Goal: Task Accomplishment & Management: Manage account settings

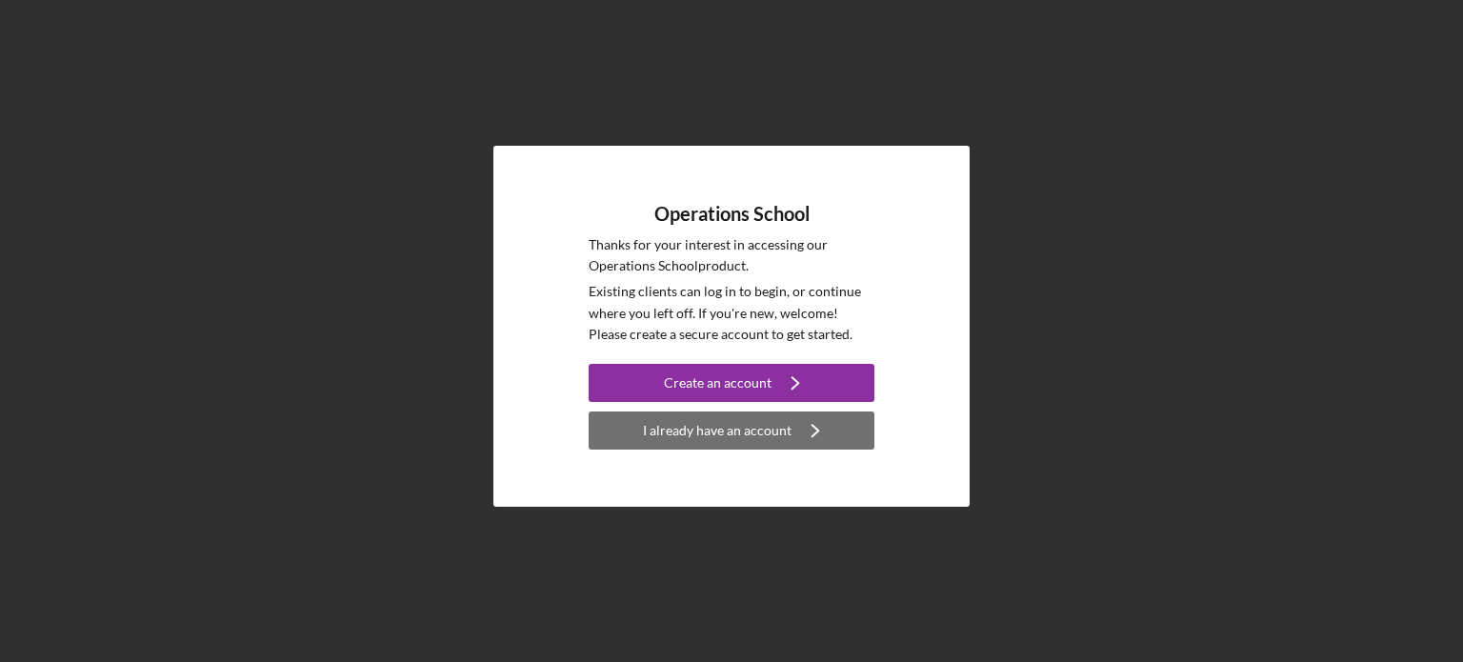
click at [690, 436] on div "I already have an account" at bounding box center [717, 430] width 149 height 38
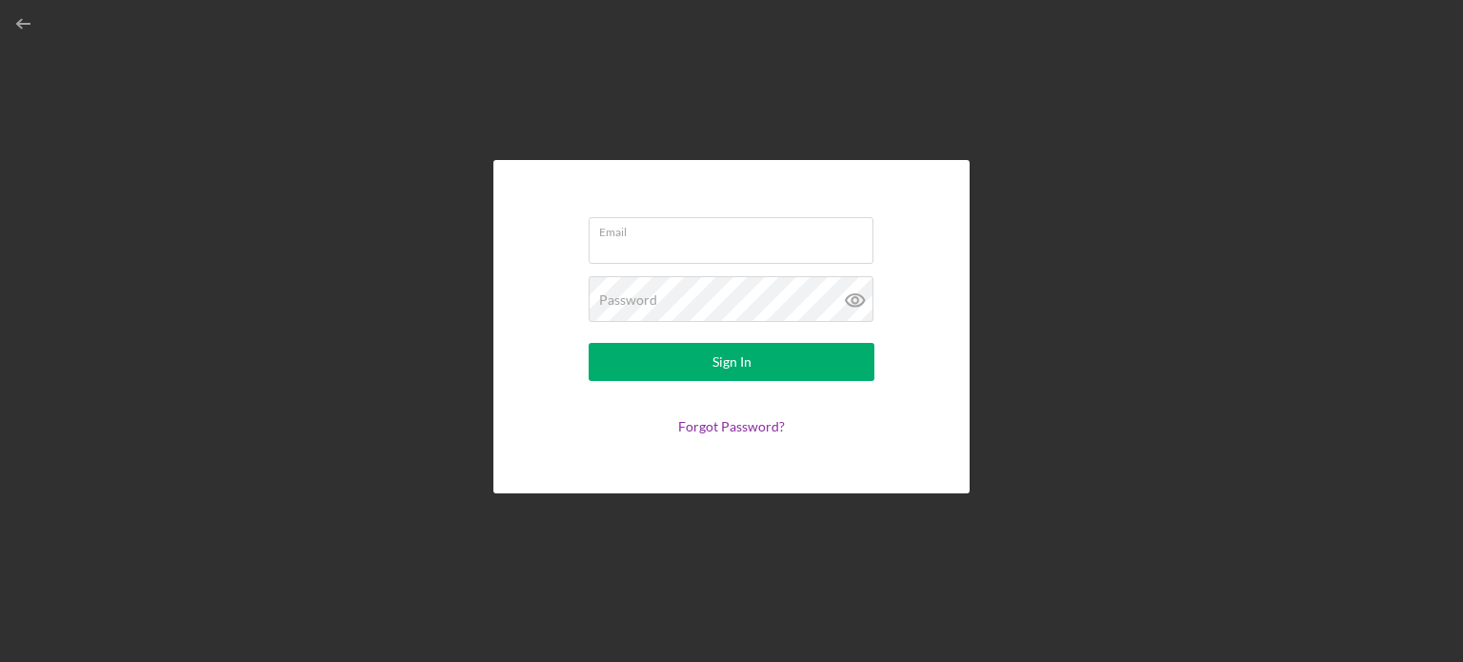
type input "[EMAIL_ADDRESS][DOMAIN_NAME]"
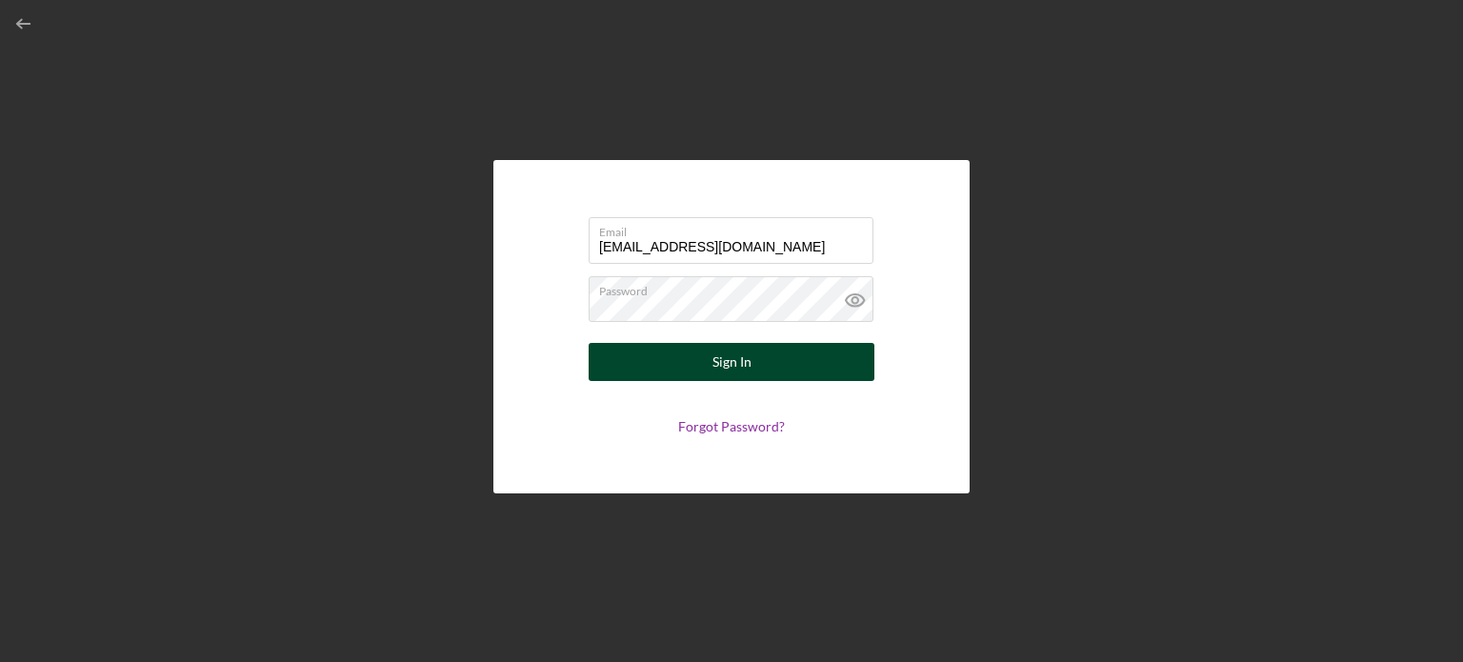
click at [705, 362] on button "Sign In" at bounding box center [732, 362] width 286 height 38
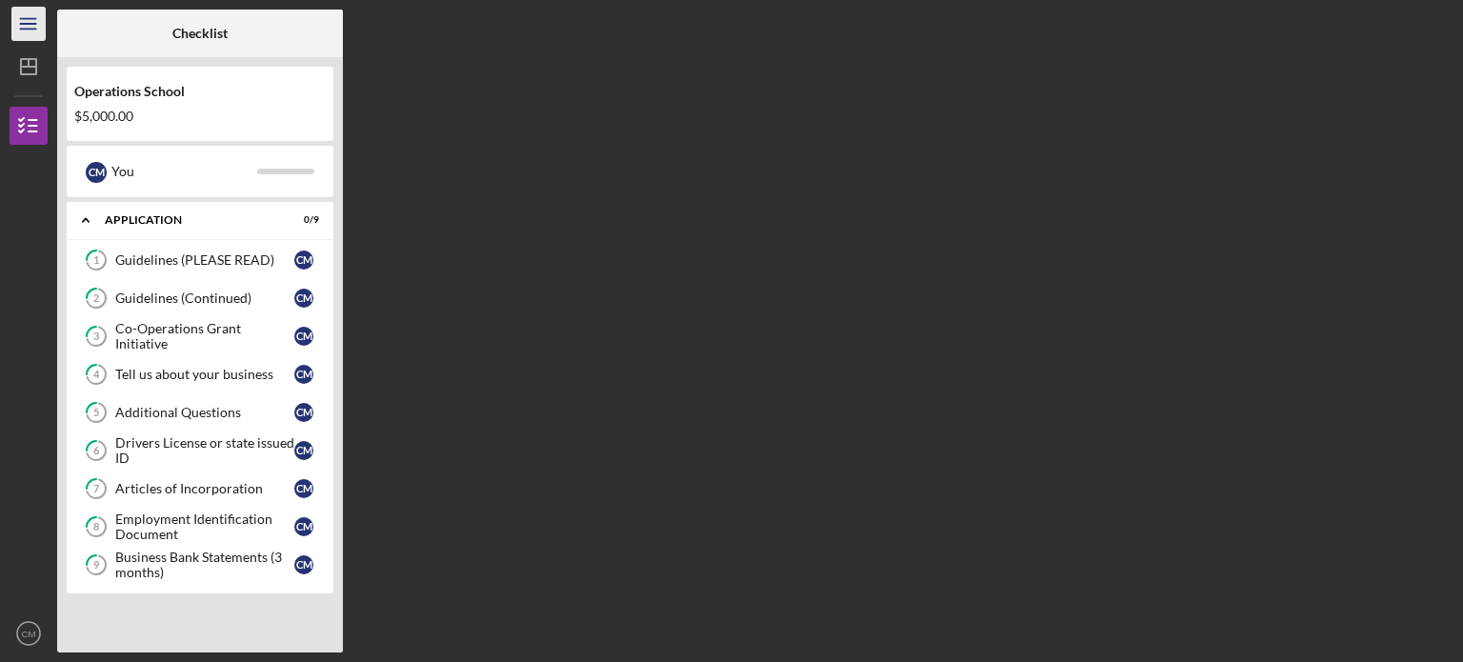
click at [40, 20] on icon "Icon/Menu" at bounding box center [29, 24] width 43 height 43
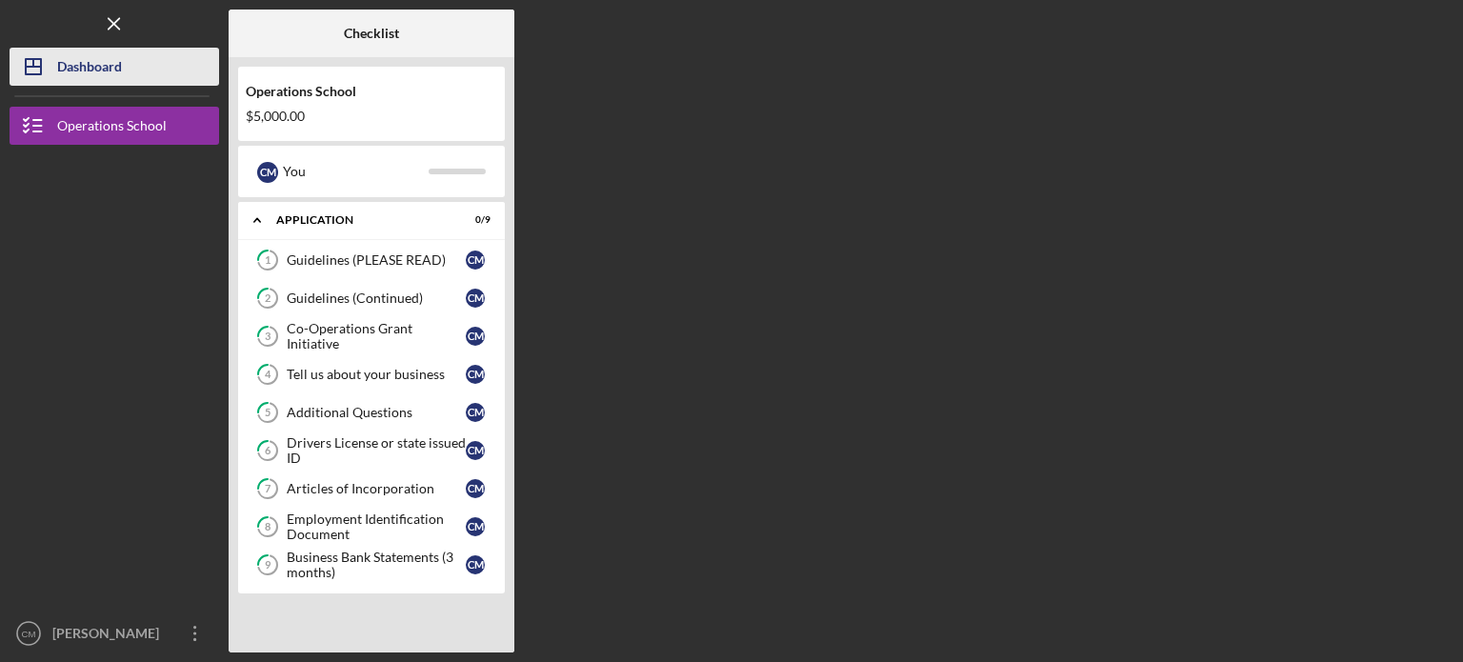
click at [78, 65] on div "Dashboard" at bounding box center [89, 69] width 65 height 43
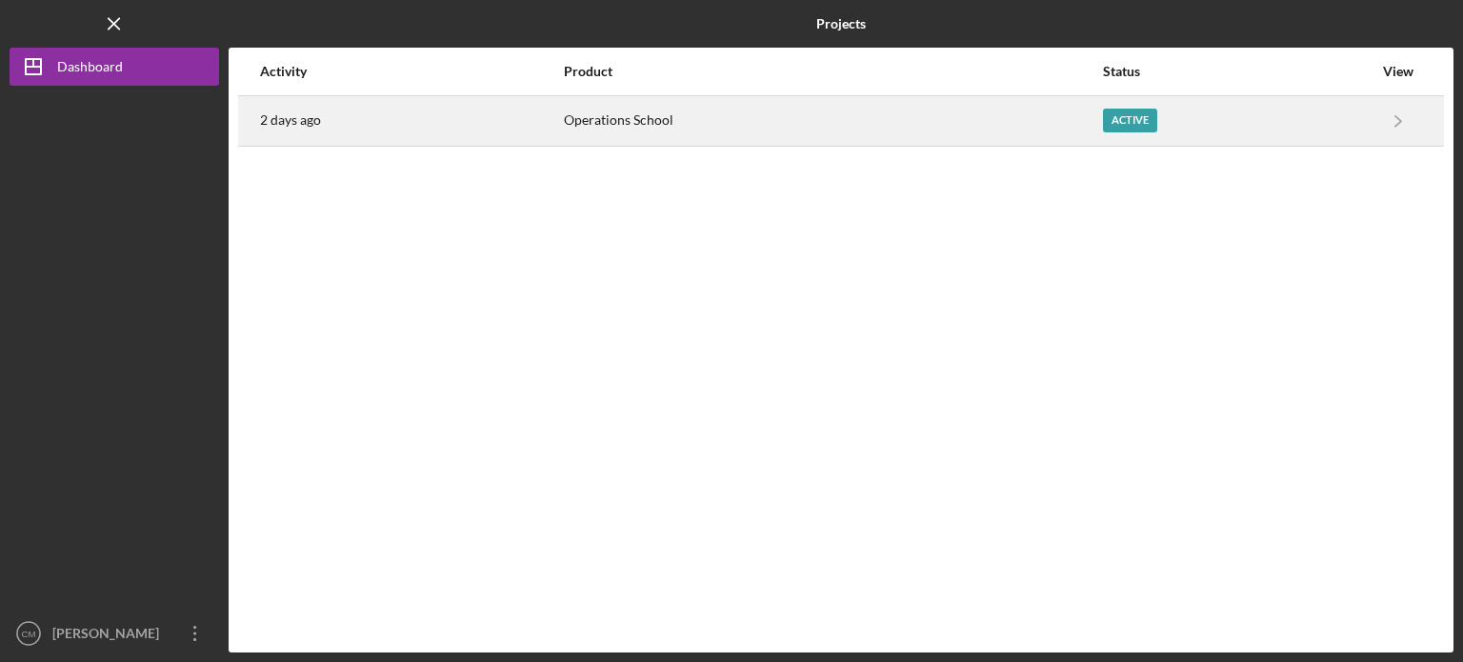
click at [1131, 122] on div "Active" at bounding box center [1130, 121] width 54 height 24
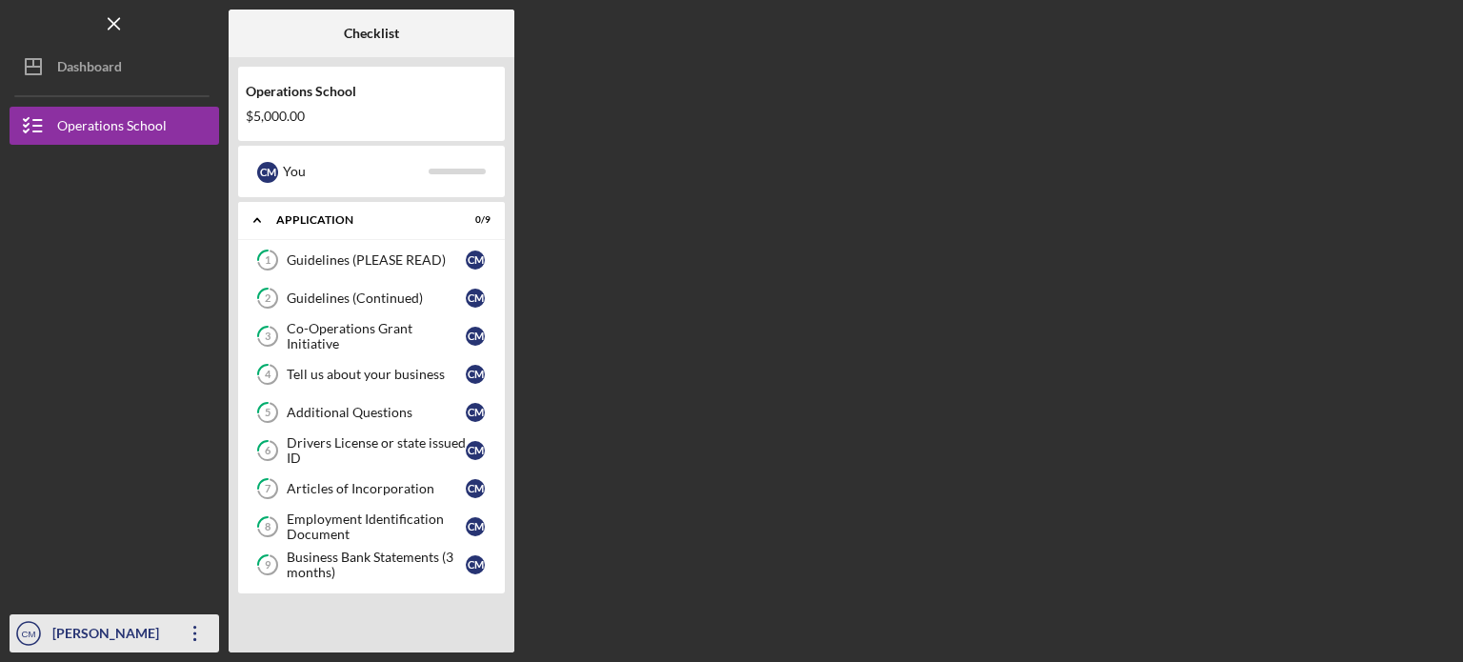
click at [193, 637] on icon "Icon/Overflow" at bounding box center [195, 634] width 48 height 48
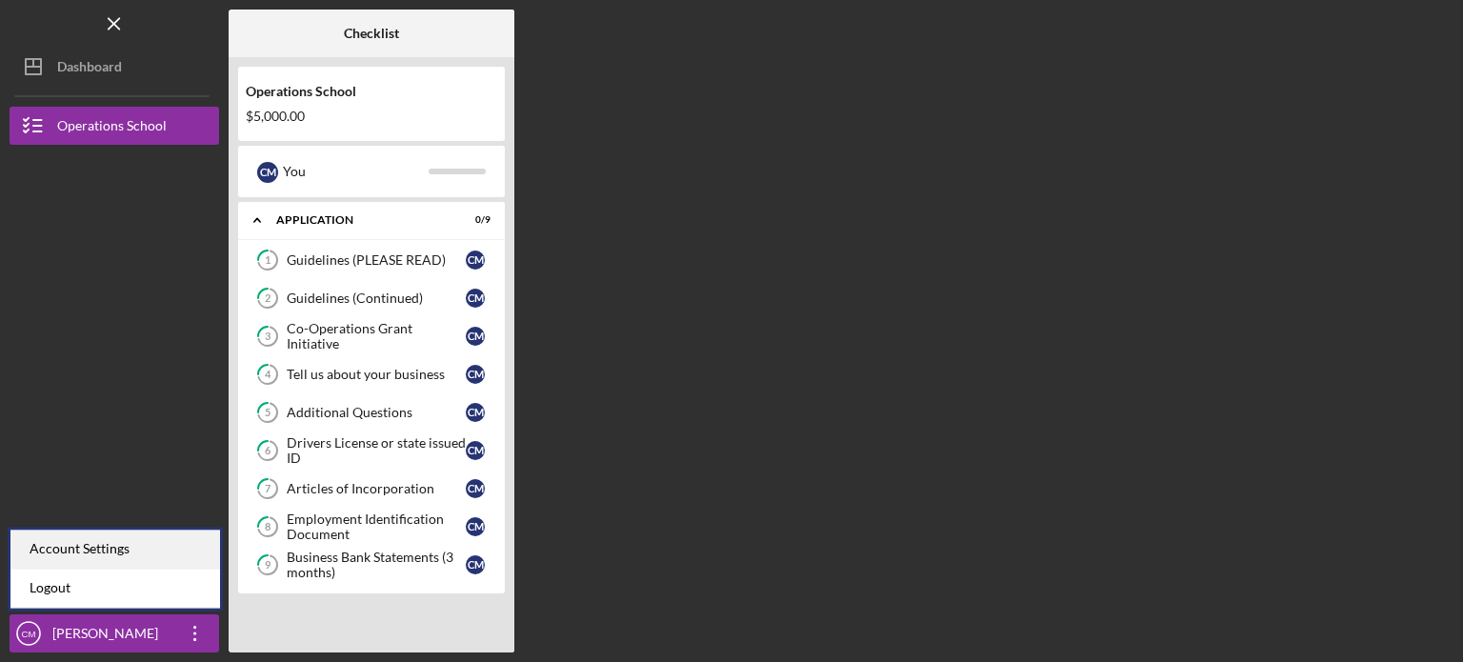
click at [171, 550] on div "Account Settings" at bounding box center [115, 549] width 210 height 39
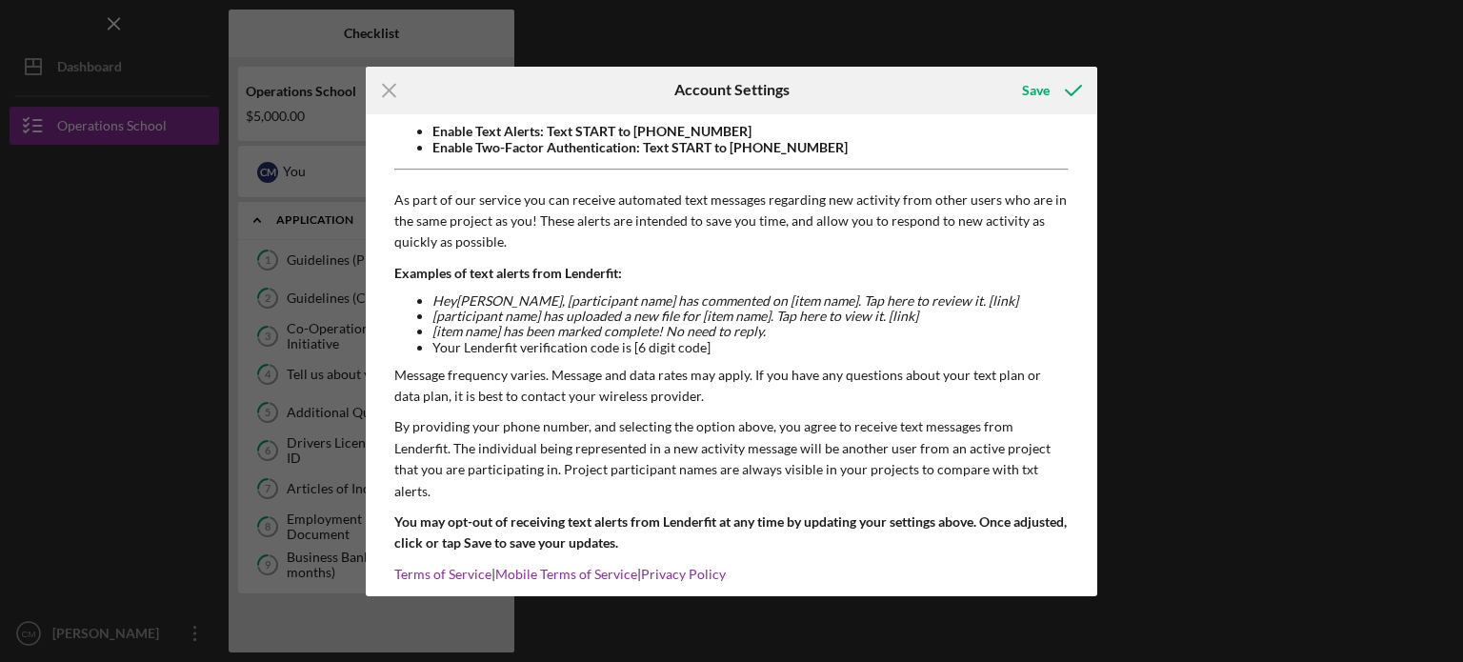
scroll to position [166, 0]
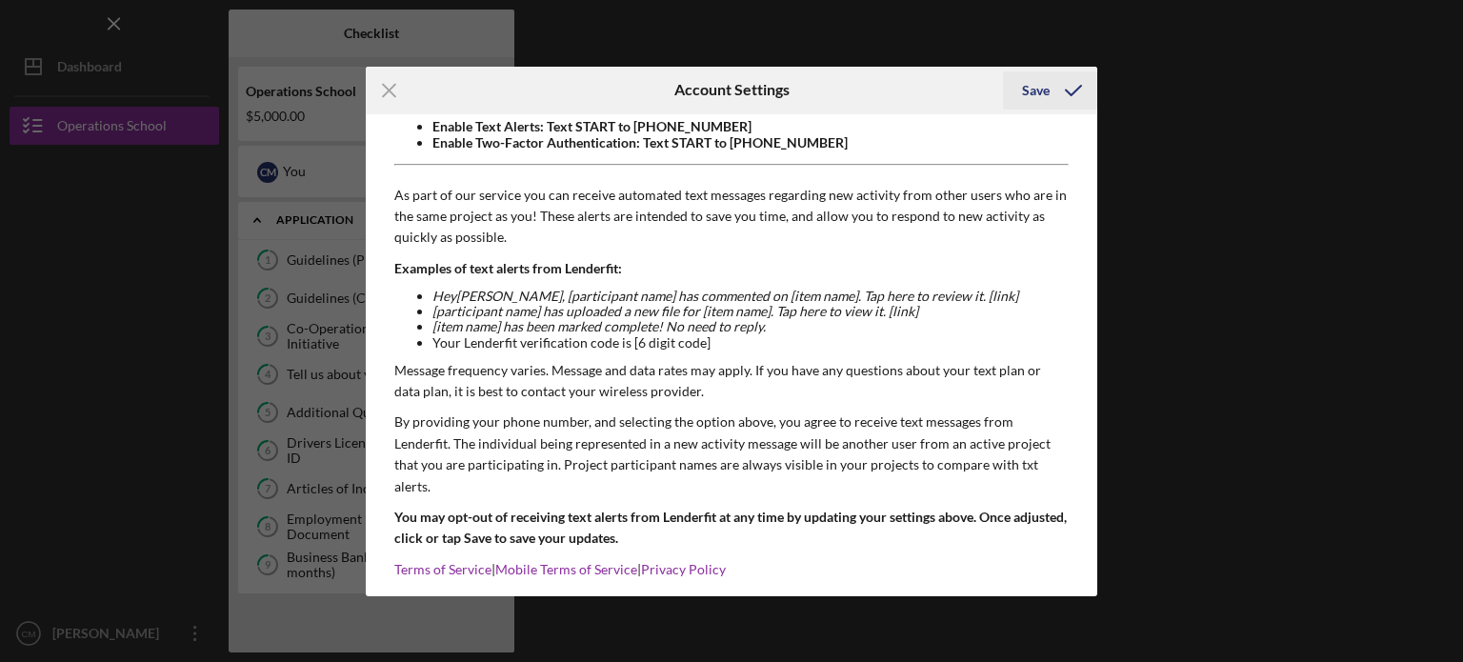
click at [1035, 85] on div "Save" at bounding box center [1036, 90] width 28 height 38
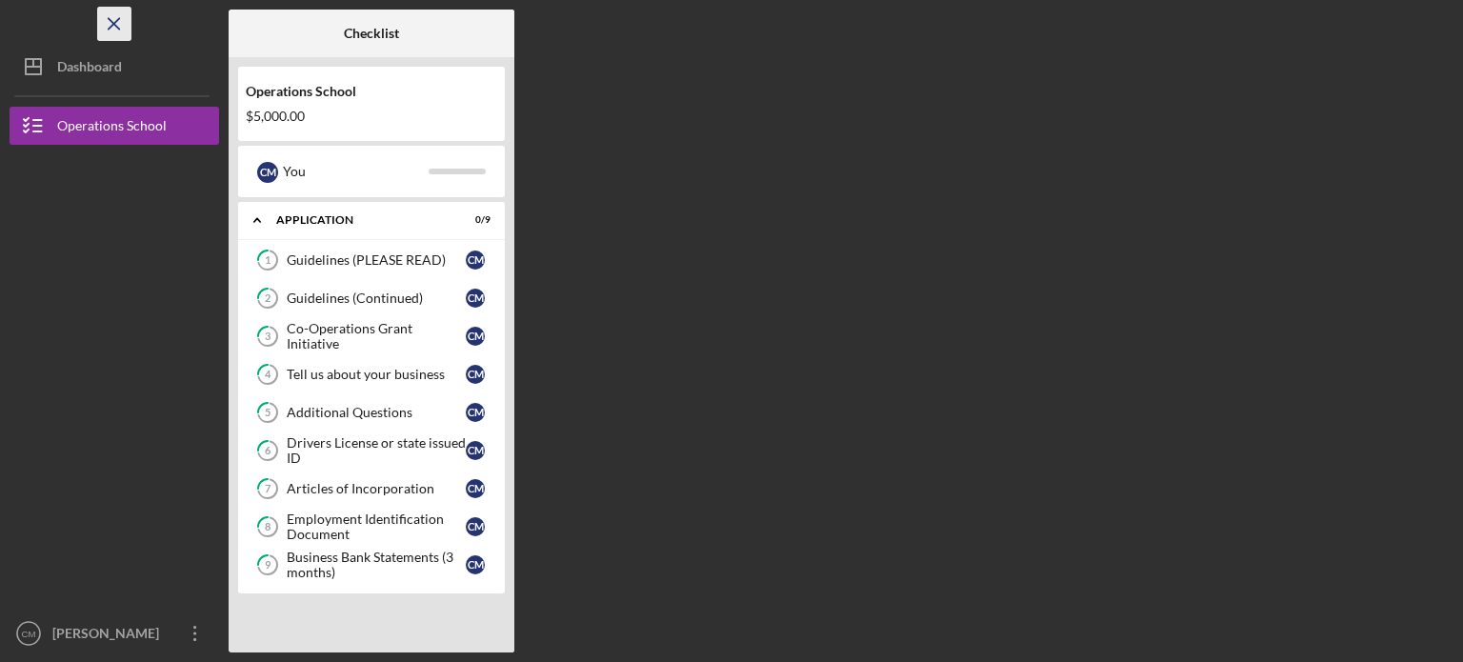
click at [114, 27] on icon "Icon/Menu Close" at bounding box center [114, 24] width 43 height 43
